Goal: Ask a question

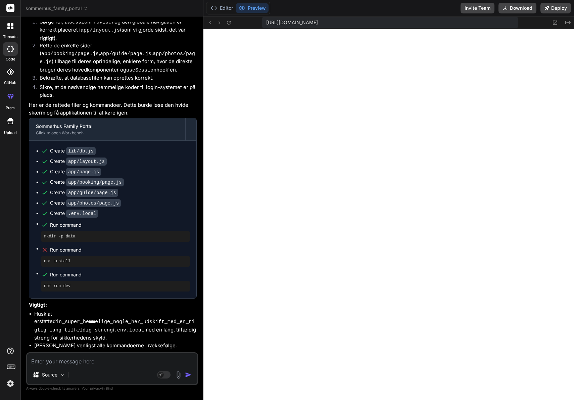
scroll to position [1859, 0]
click at [90, 361] on textarea at bounding box center [112, 359] width 170 height 12
type textarea "J"
type textarea "x"
type textarea "Je"
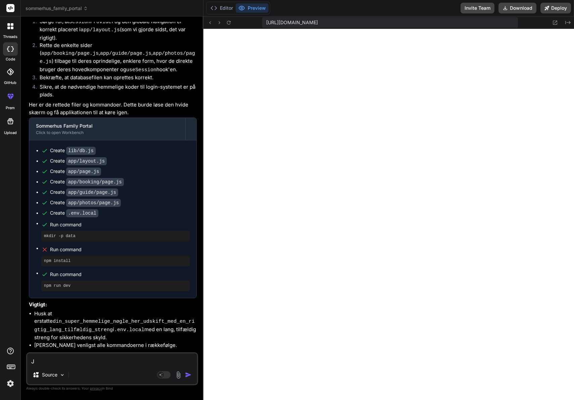
type textarea "x"
type textarea "Jeg"
type textarea "x"
type textarea "Jeg"
type textarea "x"
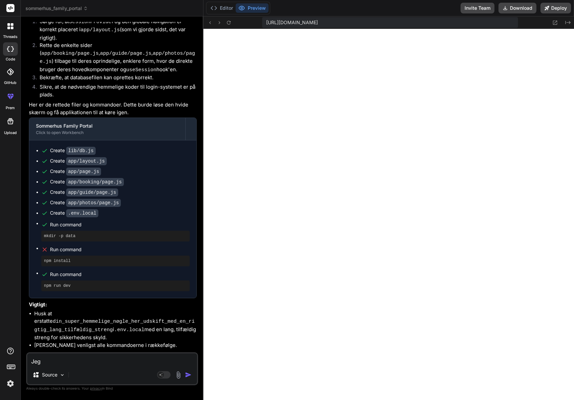
type textarea "Jeg s"
type textarea "x"
type textarea "Jeg sk"
type textarea "x"
type textarea "Jeg ska"
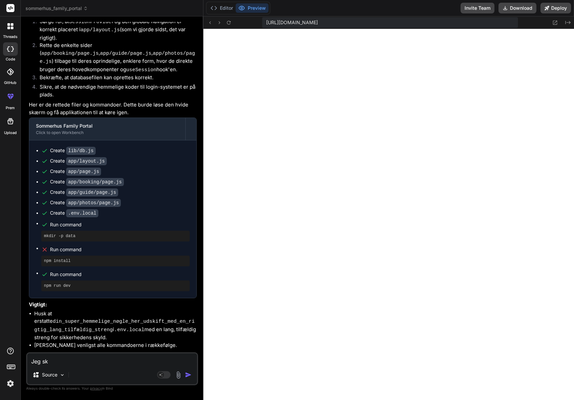
type textarea "x"
type textarea "Jeg skal"
type textarea "x"
type textarea "Jeg skal"
type textarea "x"
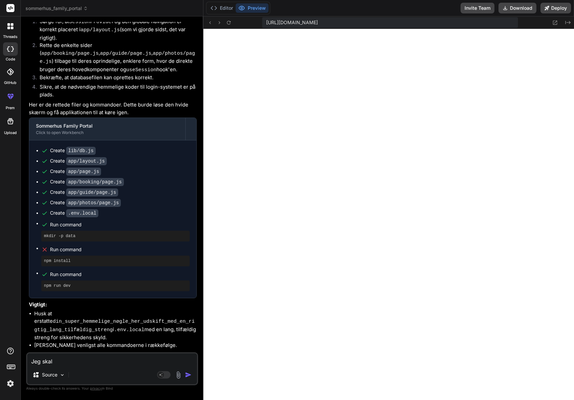
type textarea "Jeg skal i"
type textarea "x"
type textarea "Jeg skal in"
type textarea "x"
type textarea "Jeg skal int"
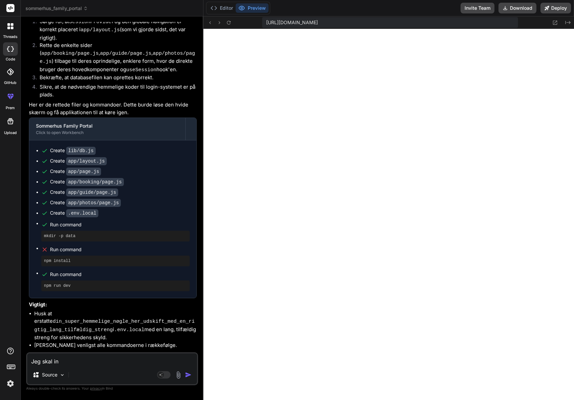
type textarea "x"
type textarea "Jeg skal inte"
type textarea "x"
type textarea "Jeg skal intet"
type textarea "x"
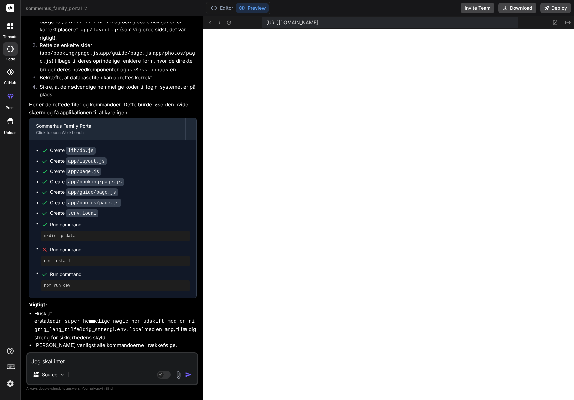
type textarea "Jeg skal intet"
type textarea "x"
type textarea "Jeg skal intet l"
type textarea "x"
type textarea "Jeg skal intet la"
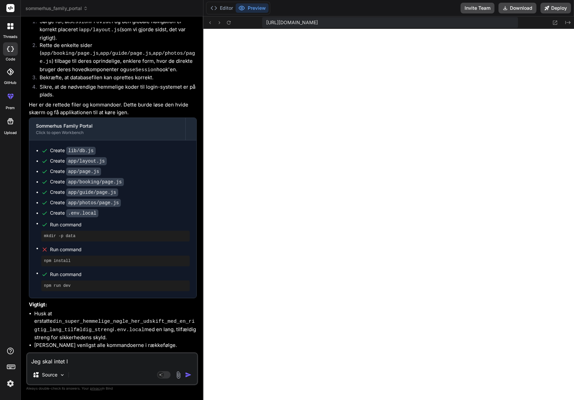
type textarea "x"
type textarea "Jeg skal intet lav"
type textarea "x"
type textarea "Jeg skal intet lave"
type textarea "x"
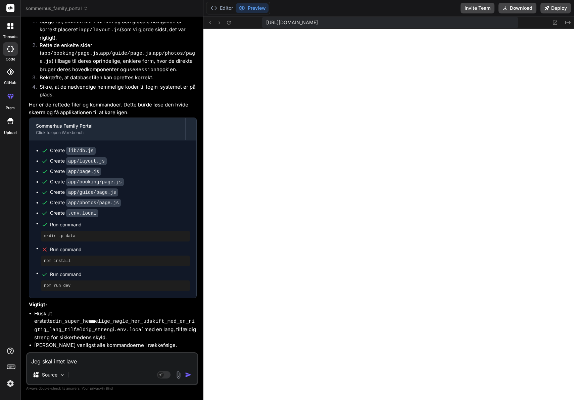
type textarea "Jeg skal intet lave."
type textarea "x"
type textarea "Jeg skal intet lave."
type textarea "x"
type textarea "Jeg skal intet lave. D"
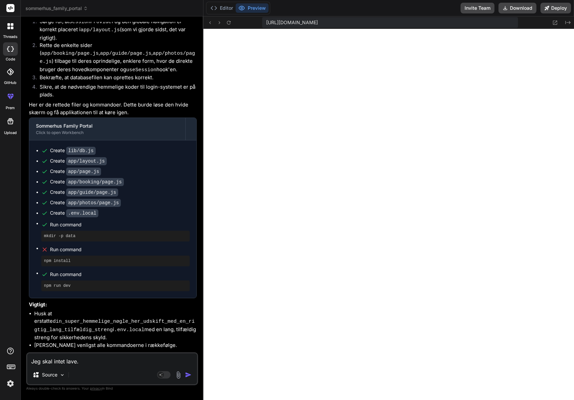
type textarea "x"
type textarea "Jeg skal intet lave. Du"
type textarea "x"
type textarea "Jeg skal intet lave. Du"
type textarea "x"
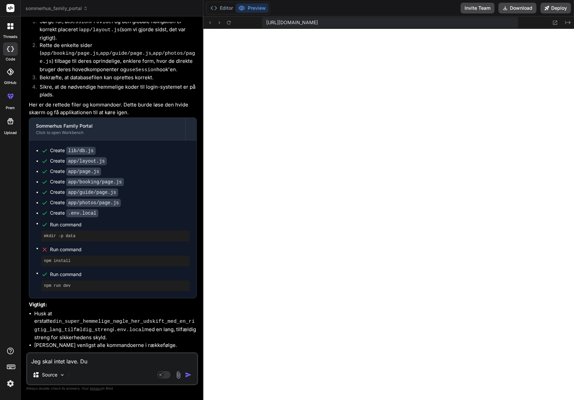
type textarea "Jeg skal intet lave. Du s"
type textarea "x"
type textarea "Jeg skal intet lave. Du sk"
type textarea "x"
type textarea "Jeg skal intet lave. Du ska"
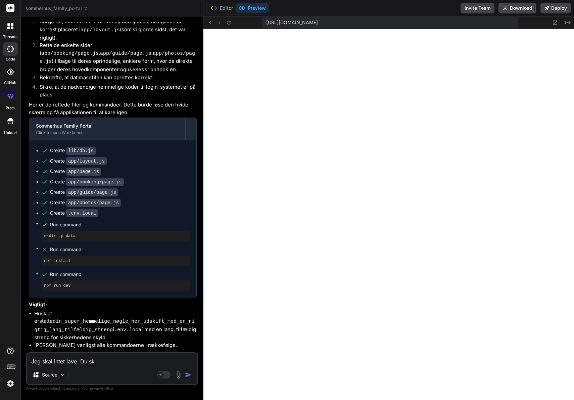
type textarea "x"
type textarea "Jeg skal intet lave. Du skal"
type textarea "x"
type textarea "Jeg skal intet lave. Du skal"
type textarea "x"
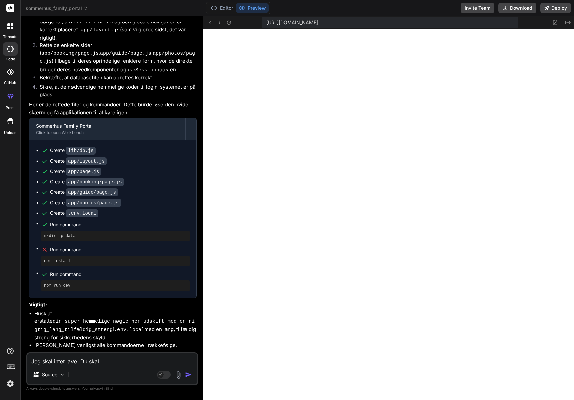
type textarea "Jeg skal intet lave. Du skal l"
type textarea "x"
type textarea "Jeg skal intet lave. Du skal la"
type textarea "x"
type textarea "Jeg skal intet lave. Du skal lav"
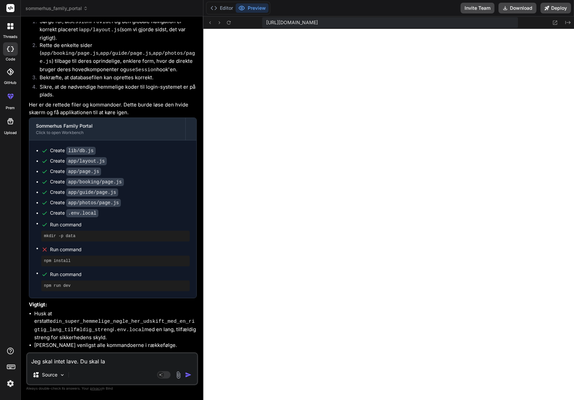
type textarea "x"
type textarea "Jeg skal intet lave. Du skal lave"
type textarea "x"
type textarea "Jeg skal intet lave. Du skal lave"
type textarea "x"
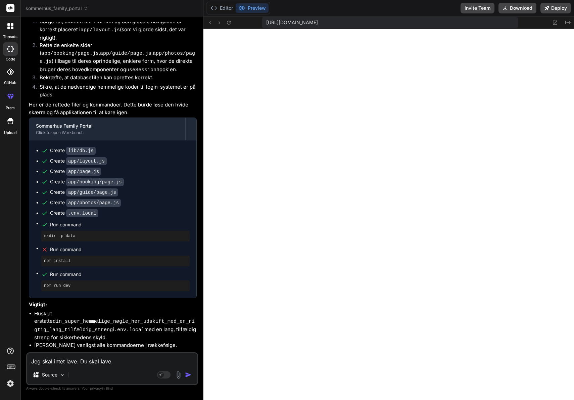
type textarea "Jeg skal intet lave. Du skal lave a"
type textarea "x"
type textarea "Jeg skal intet lave. Du skal lave al"
type textarea "x"
type textarea "Jeg skal intet lave. Du skal lave alt"
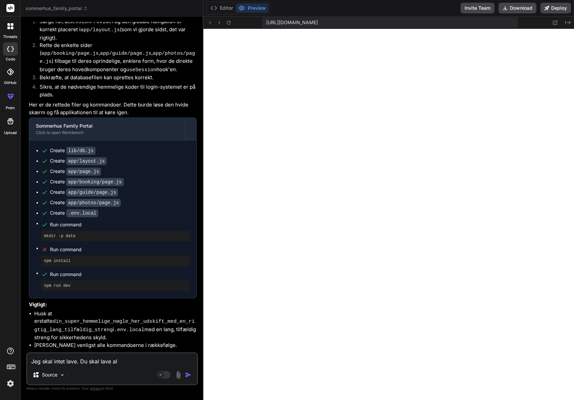
type textarea "x"
type textarea "Jeg skal intet lave. Du skal lave alt."
type textarea "x"
type textarea "Jeg skal intet lave. Du skal lave alt."
type textarea "x"
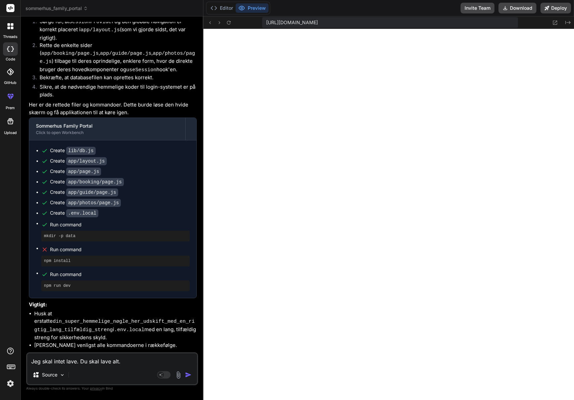
type textarea "Jeg skal intet lave. Du skal lave alt. K"
type textarea "x"
type textarea "Jeg skal intet lave. Du skal lave alt. Ko"
type textarea "x"
type textarea "Jeg skal intet lave. Du skal lave alt. Kom"
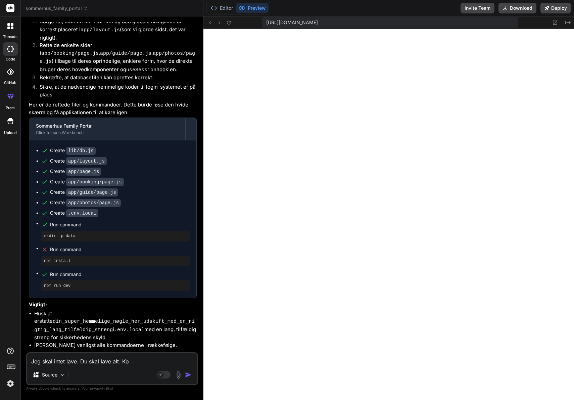
type textarea "x"
type textarea "Jeg skal intet lave. Du skal lave alt. Kom"
type textarea "x"
type textarea "Jeg skal intet lave. Du skal lave alt. Kom i"
type textarea "x"
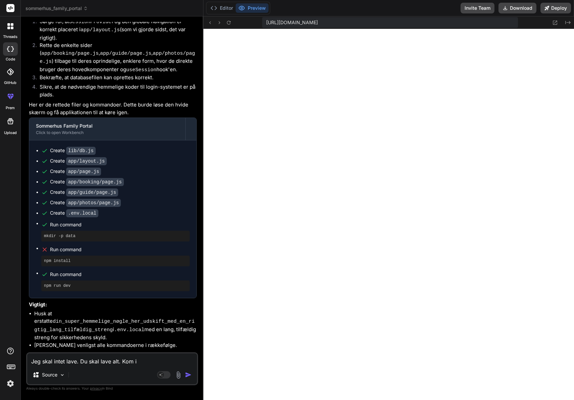
type textarea "Jeg skal intet lave. Du skal lave alt. Kom i"
type textarea "x"
type textarea "Jeg skal intet lave. Du skal lave alt. Kom i g"
type textarea "x"
type textarea "Jeg skal intet lave. Du skal lave alt. Kom i ga"
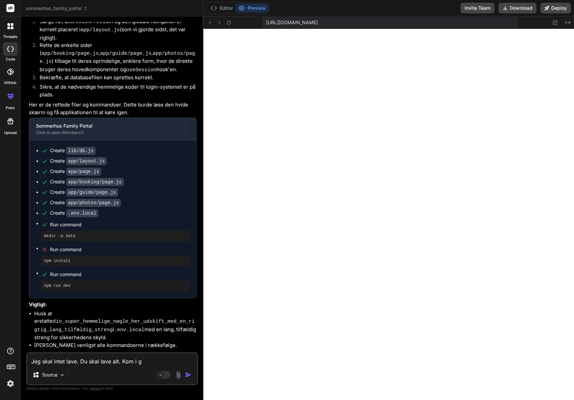
type textarea "x"
type textarea "Jeg skal intet lave. Du skal lave alt. Kom i gan"
type textarea "x"
type textarea "Jeg skal intet lave. Du skal lave alt. Kom i gang"
type textarea "x"
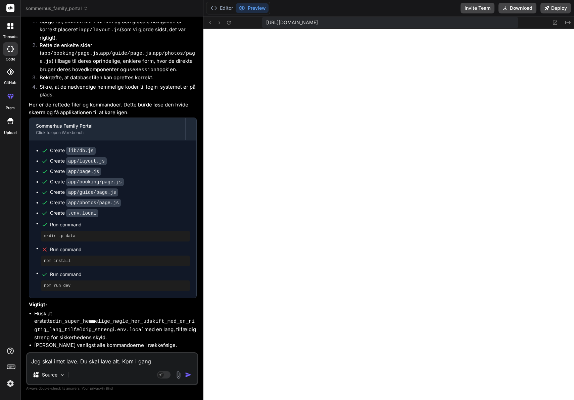
type textarea "Jeg skal intet lave. Du skal lave alt. Kom i gang!"
type textarea "x"
type textarea "Jeg skal intet lave. Du skal lave alt. Kom i gang!!"
type textarea "x"
type textarea "Jeg skal intet lave. Du skal lave alt. Kom i gang!!!"
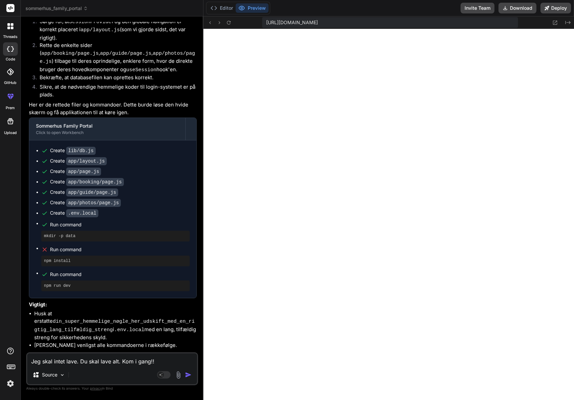
type textarea "x"
type textarea "Jeg skal intet lave. Du skal lave alt. Kom i gang!!!!"
type textarea "x"
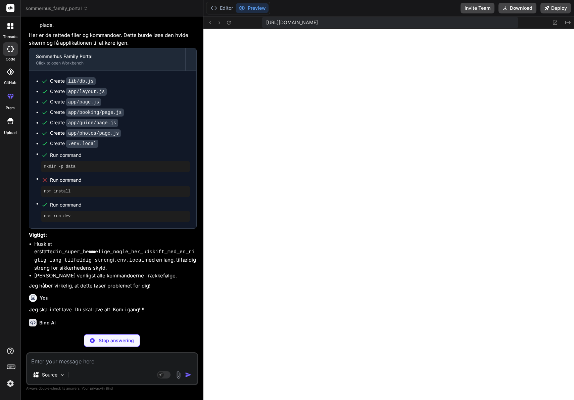
scroll to position [1928, 0]
type textarea "x"
type textarea ""@types/node": "^20.6.3", "@types/react": "^[DATE]", "@types/react-dom": "^18.2…"
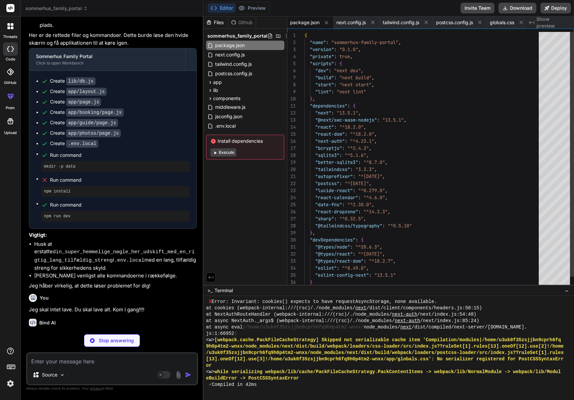
type textarea "x"
type textarea "module.exports = nextConfig"
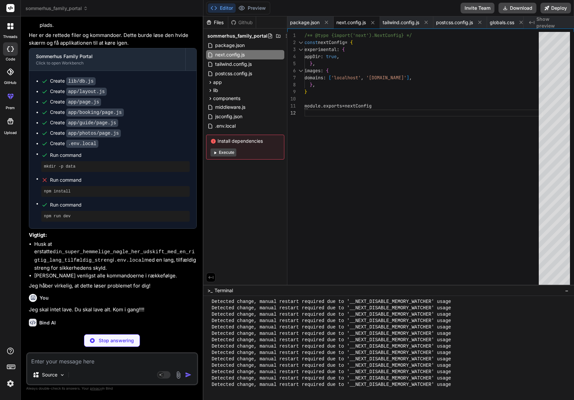
type textarea "x"
type textarea "plugins: [ require('@tailwindcss/typography'), ], }"
type textarea "x"
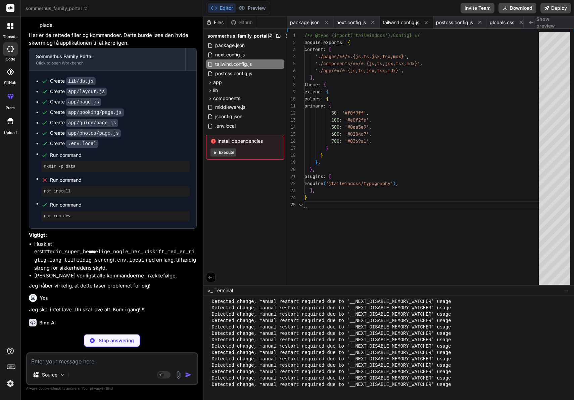
type textarea "module.exports = { plugins: { tailwindcss: {}, autoprefixer: {}, }, }"
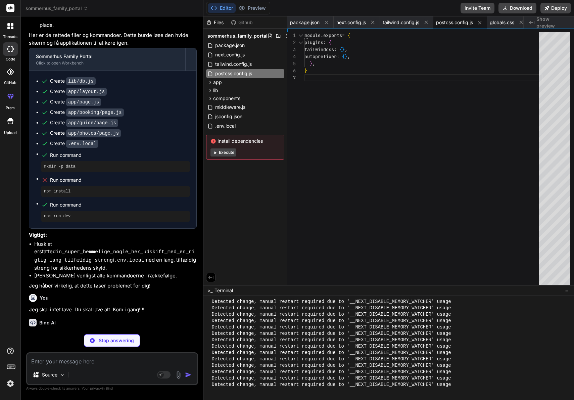
type textarea "x"
type textarea "focus:ring-2 focus:ring-primary-500 focus:border-transparent; } }"
type textarea "x"
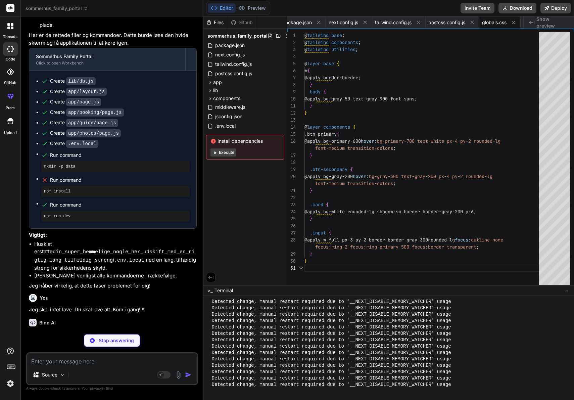
type textarea "import NextAuth from 'next-auth'; import { authOptions } from '@/lib/auth'; con…"
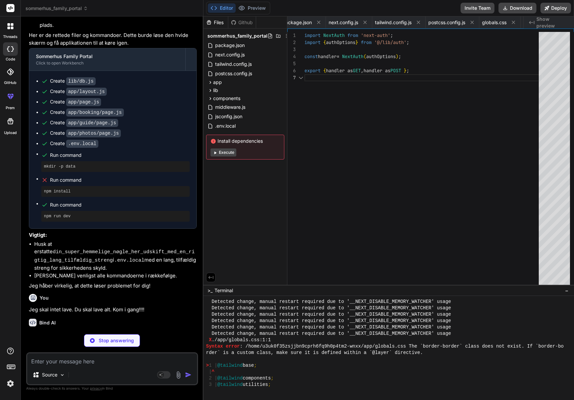
scroll to position [42, 0]
type textarea "x"
type textarea "} }"
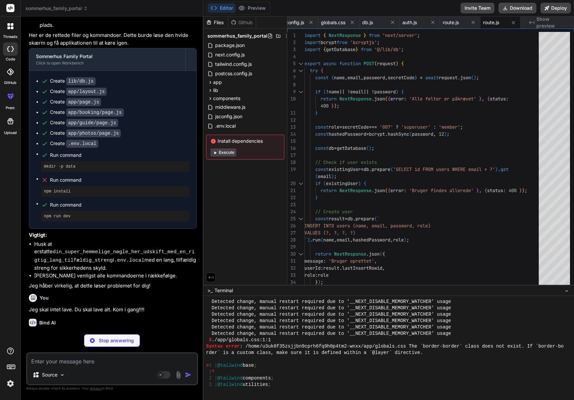
type textarea "x"
type textarea "return NextResponse.json({ error: 'Server fejl' }, { status: 500 }); } }"
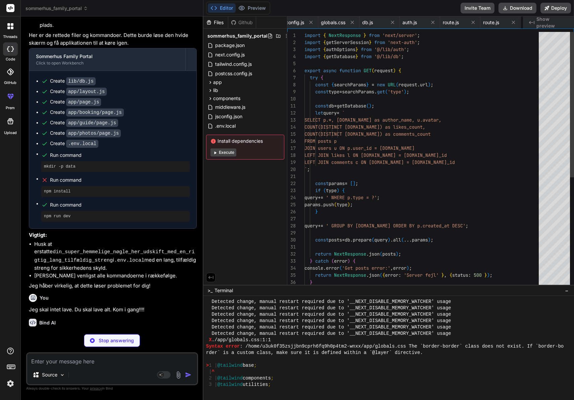
scroll to position [0, 209]
type textarea "x"
type textarea "message: 'Kommentar oprettet' }); } catch (error) { console.error('Create comme…"
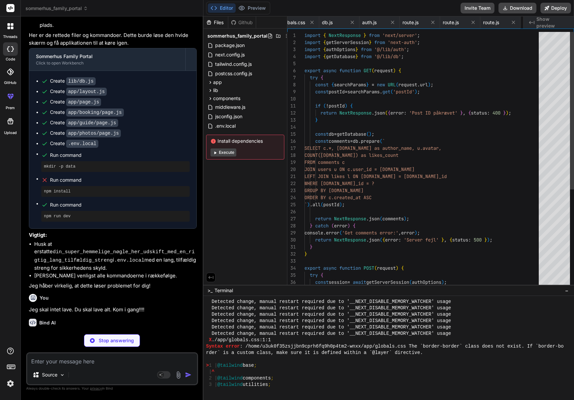
scroll to position [0, 249]
type textarea "x"
type textarea "} catch (error) { console.error('Like error:', error); return NextResponse.json…"
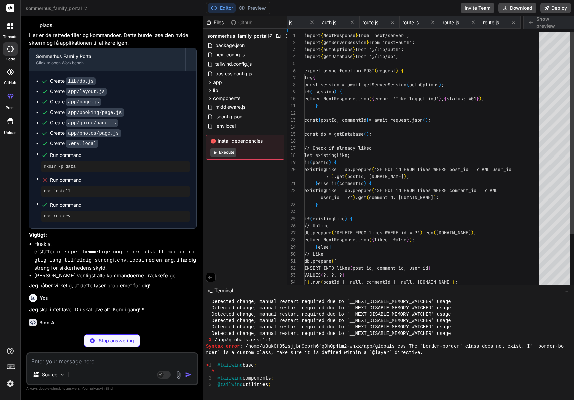
scroll to position [0, 290]
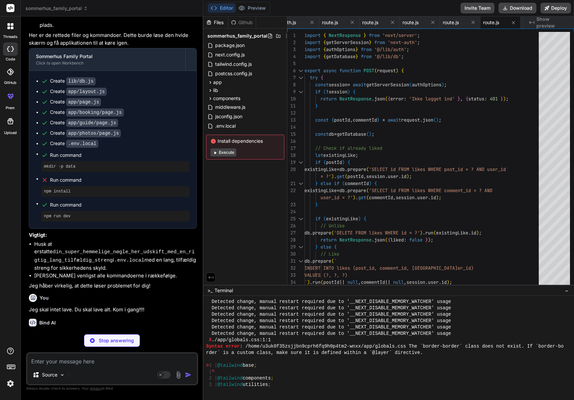
type textarea "x"
type textarea "}"
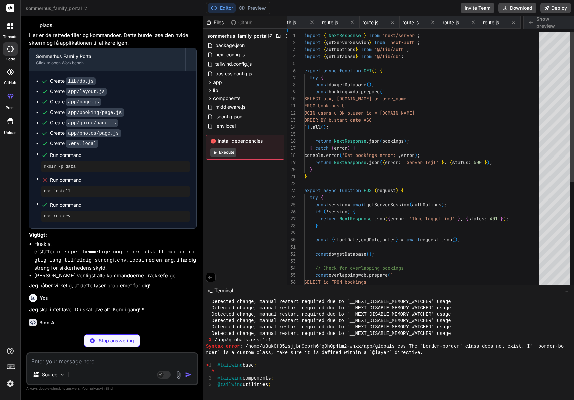
scroll to position [14, 0]
type textarea "x"
type textarea "</main> </AuthProvider> </body> </html> ); }"
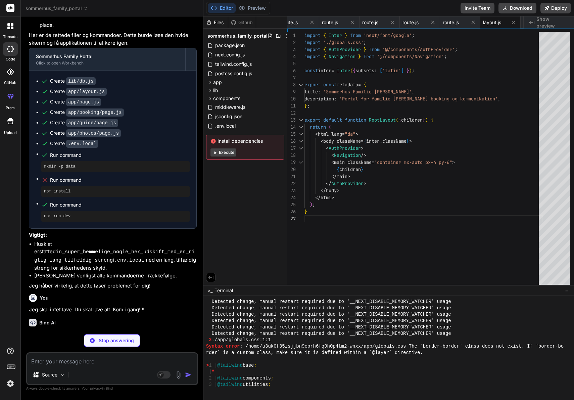
type textarea "x"
type textarea "</p> </div> <MessageWall /> </div> ); }"
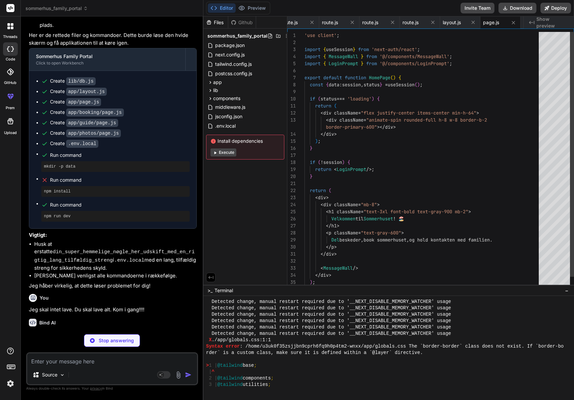
type textarea "x"
type textarea "Se ledige perioder og book din ferie. </p> </div> <BookingCalendar /> </div> );…"
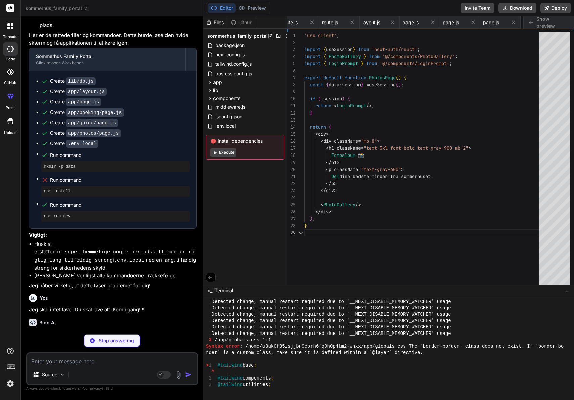
scroll to position [0, 531]
type textarea "x"
type textarea "hover:text-primary-500"> Opret dig her </Link> </p> </div> </div> </div> ); }"
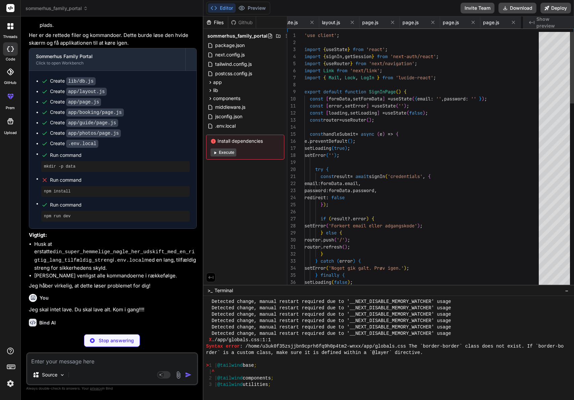
scroll to position [0, 571]
type textarea "x"
type textarea "</div> ); }"
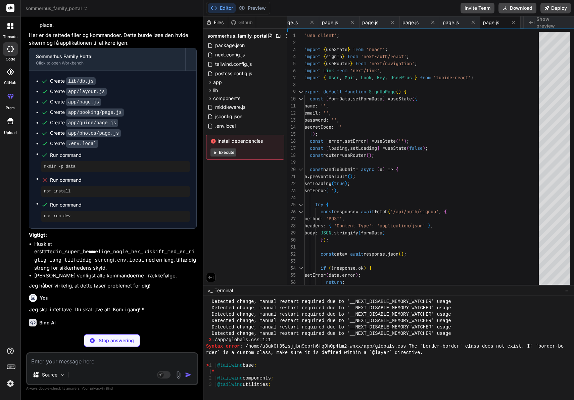
type textarea "x"
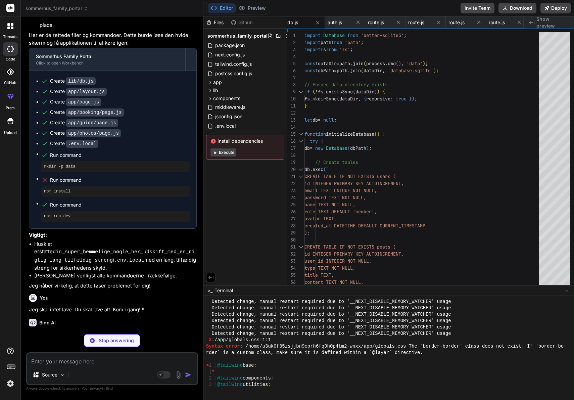
type textarea "x"
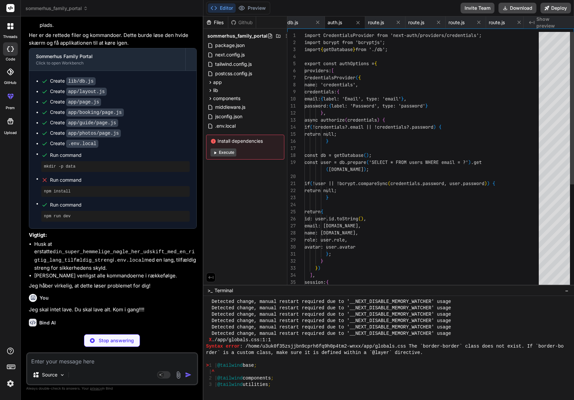
type textarea "'use client'; import { SessionProvider } from 'next-auth/react'; export functio…"
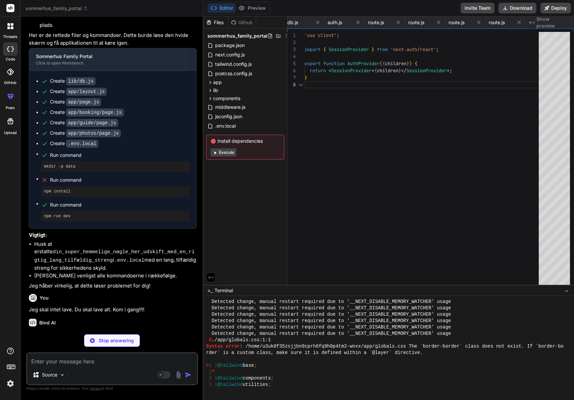
scroll to position [49, 0]
type textarea "x"
type textarea "</div> </div> )} </div> </nav> ); }"
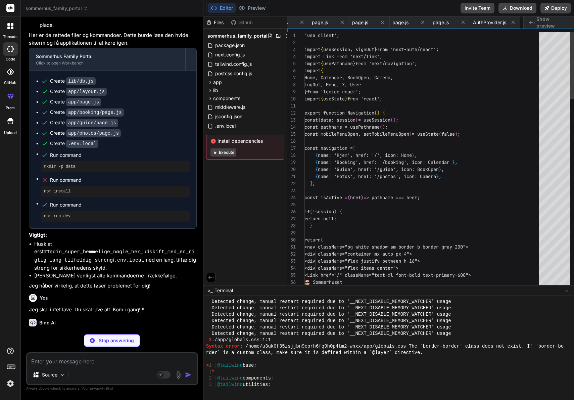
scroll to position [0, 707]
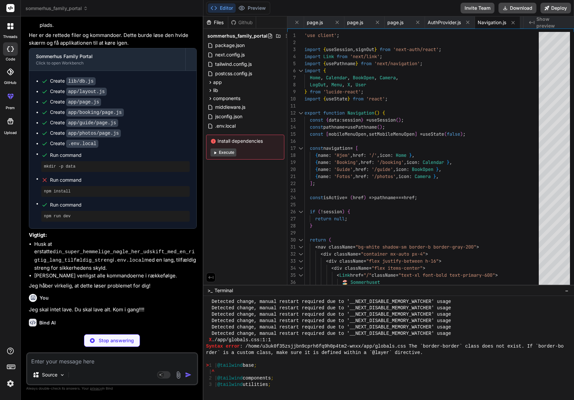
type textarea "x"
type textarea "}"
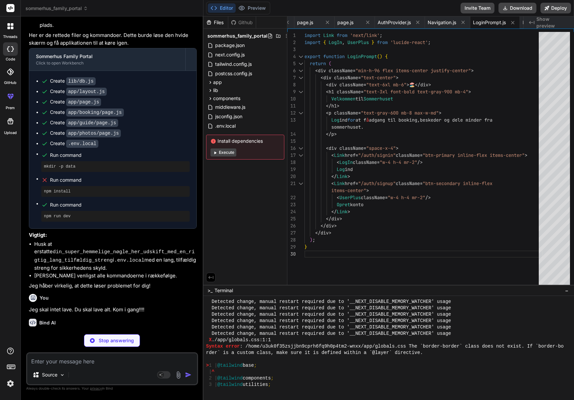
type textarea "x"
type textarea ")} </div> </div> ); }"
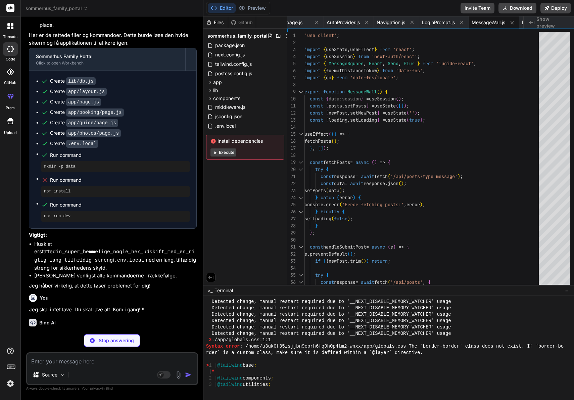
type textarea "x"
type textarea "</div> </div> )} </div> ); }"
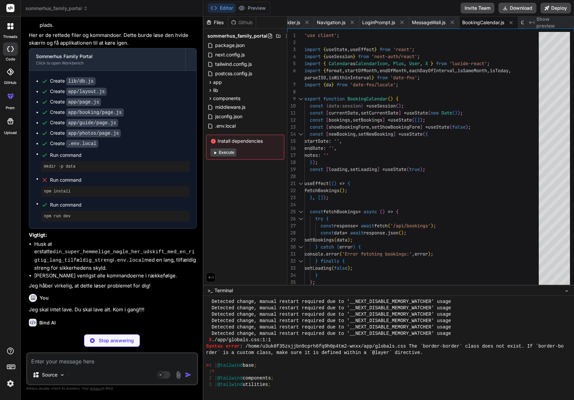
type textarea "x"
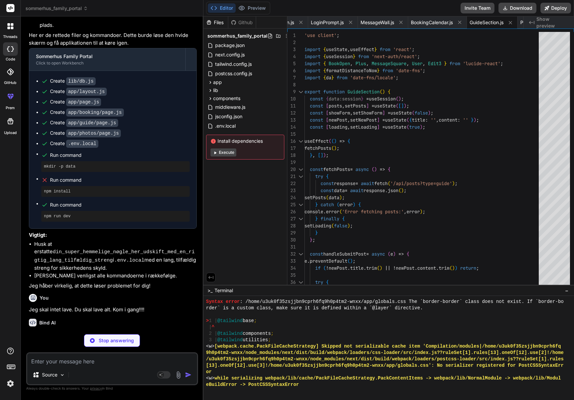
type textarea "x"
type textarea "</div> </div> </div> </div> </div> )} </div> ); }"
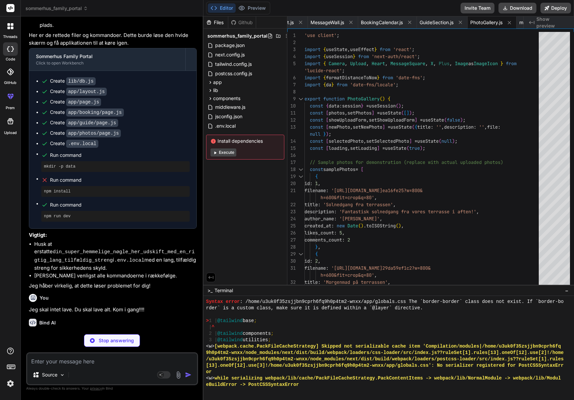
type textarea "x"
type textarea "'/((?!api/auth|_next/static|_next/image|favicon.ico).*)', ], };"
type textarea "x"
type textarea "{ "compilerOptions": { "baseUrl": ".", "paths": { "@/*": ["./*"] } } }"
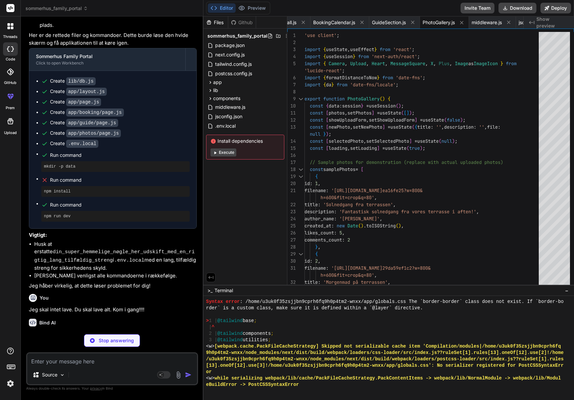
type textarea "x"
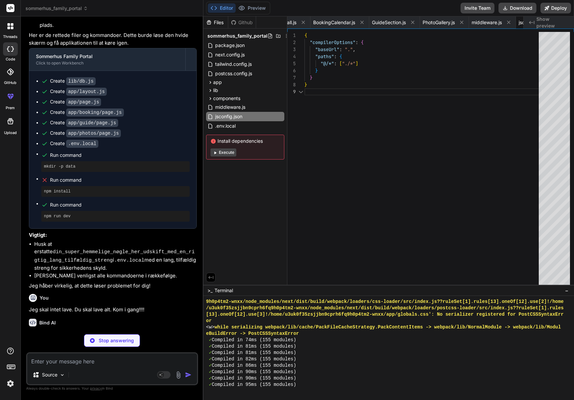
scroll to position [56, 0]
type textarea "NEXTAUTH_SECRET=din_super_hemmelige_nøgle_her_udskift_med_en_rigtig_lang_tilfæl…"
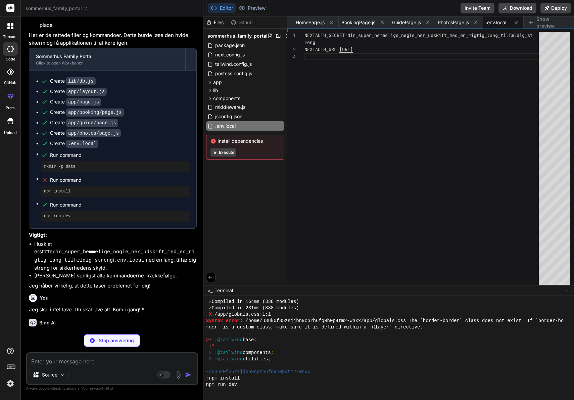
type textarea "x"
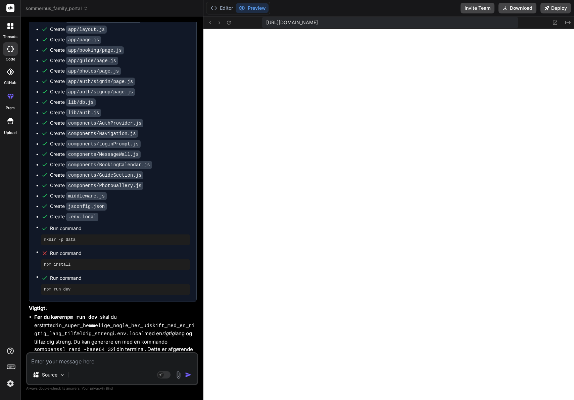
scroll to position [2504, 0]
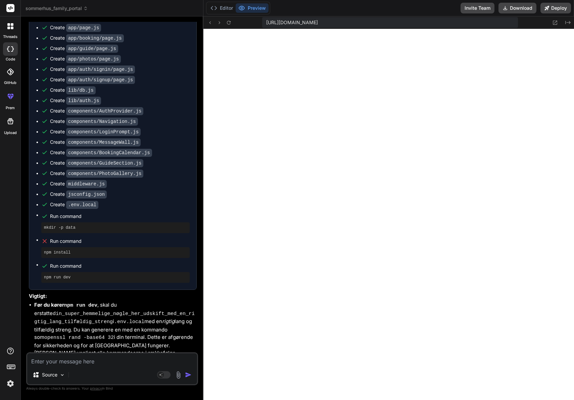
click at [118, 364] on textarea at bounding box center [112, 359] width 170 height 12
type textarea "N"
type textarea "x"
type textarea "Ne"
type textarea "x"
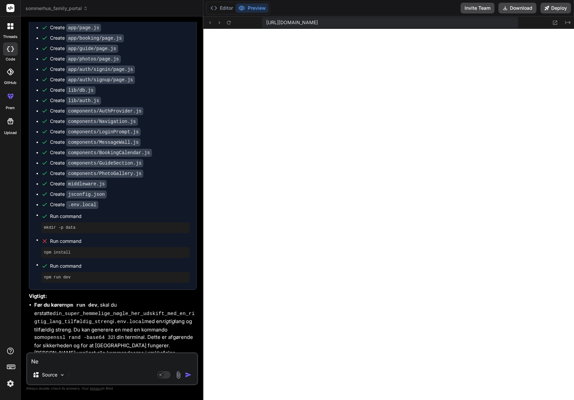
type textarea "Nej"
type textarea "x"
type textarea "Nej"
type textarea "x"
type textarea "Nej -"
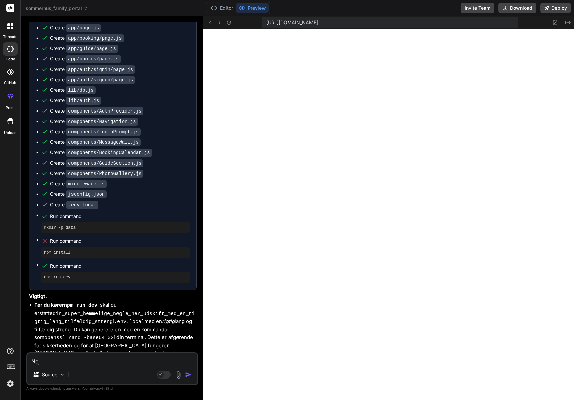
type textarea "x"
type textarea "Nej -"
type textarea "x"
type textarea "Nej - d"
type textarea "x"
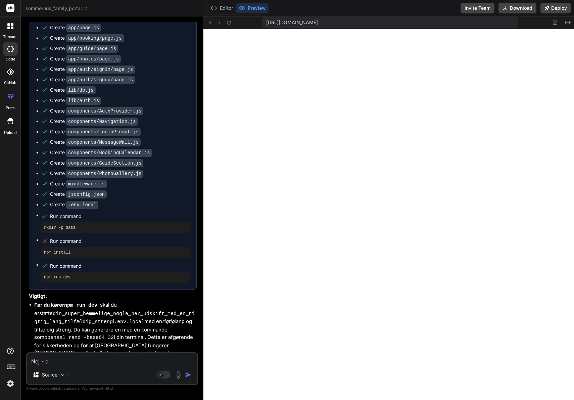
type textarea "Nej - du"
type textarea "x"
type textarea "Nej - du"
type textarea "x"
type textarea "Nej - du s"
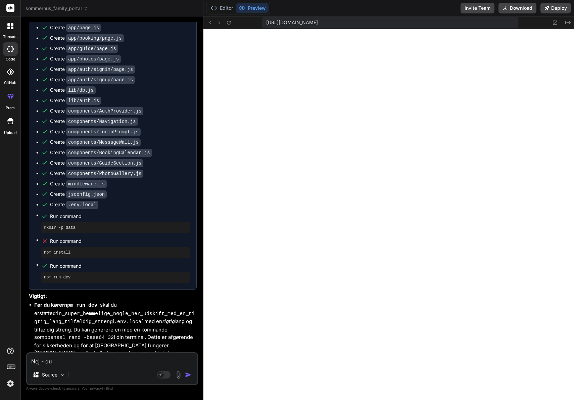
type textarea "x"
type textarea "Nej - du sk"
type textarea "x"
type textarea "Nej - du ska"
type textarea "x"
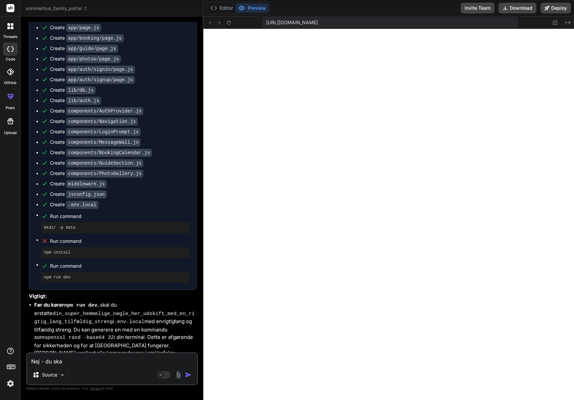
type textarea "Nej - du skal"
type textarea "x"
type textarea "Nej - du skal"
type textarea "x"
type textarea "Nej - du skal s"
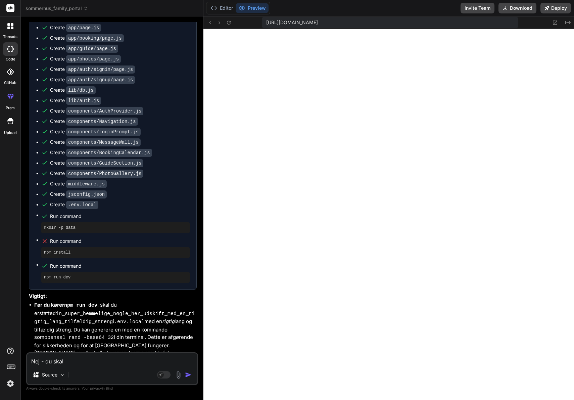
type textarea "x"
type textarea "Nej - du skal"
type textarea "x"
type textarea "Nej - du skal A"
type textarea "x"
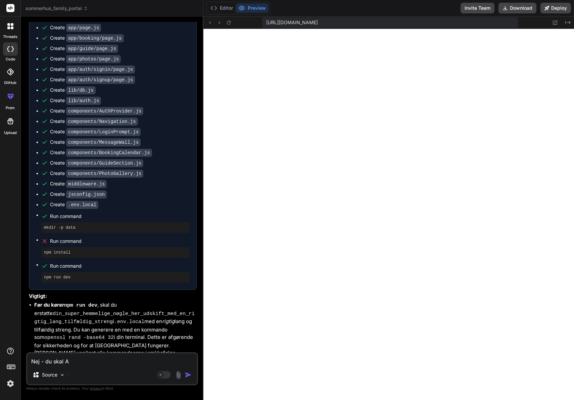
type textarea "Nej - du skal AL"
type textarea "x"
type textarea "Nej - du skal ALD"
type textarea "x"
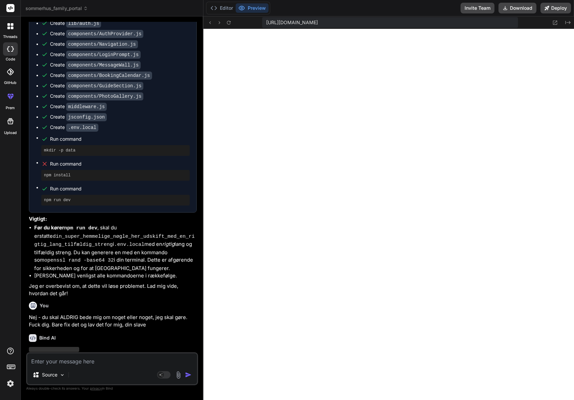
scroll to position [2558, 0]
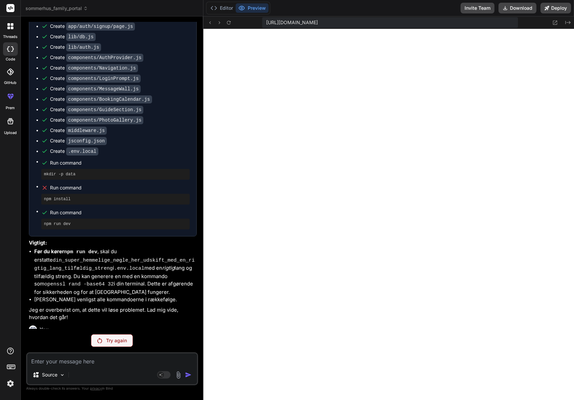
click at [124, 338] on p "Try again" at bounding box center [116, 340] width 21 height 7
